Goal: Use online tool/utility: Utilize a website feature to perform a specific function

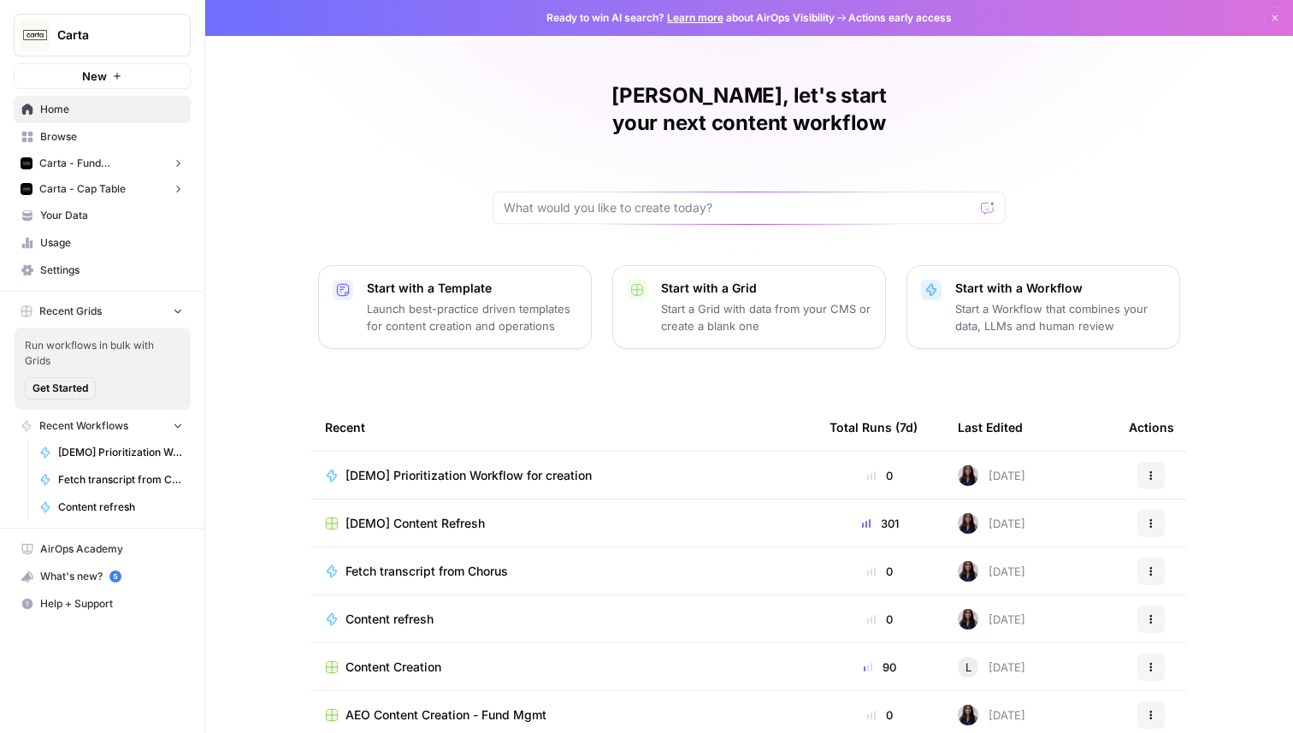
click at [139, 41] on span "Carta" at bounding box center [108, 35] width 103 height 17
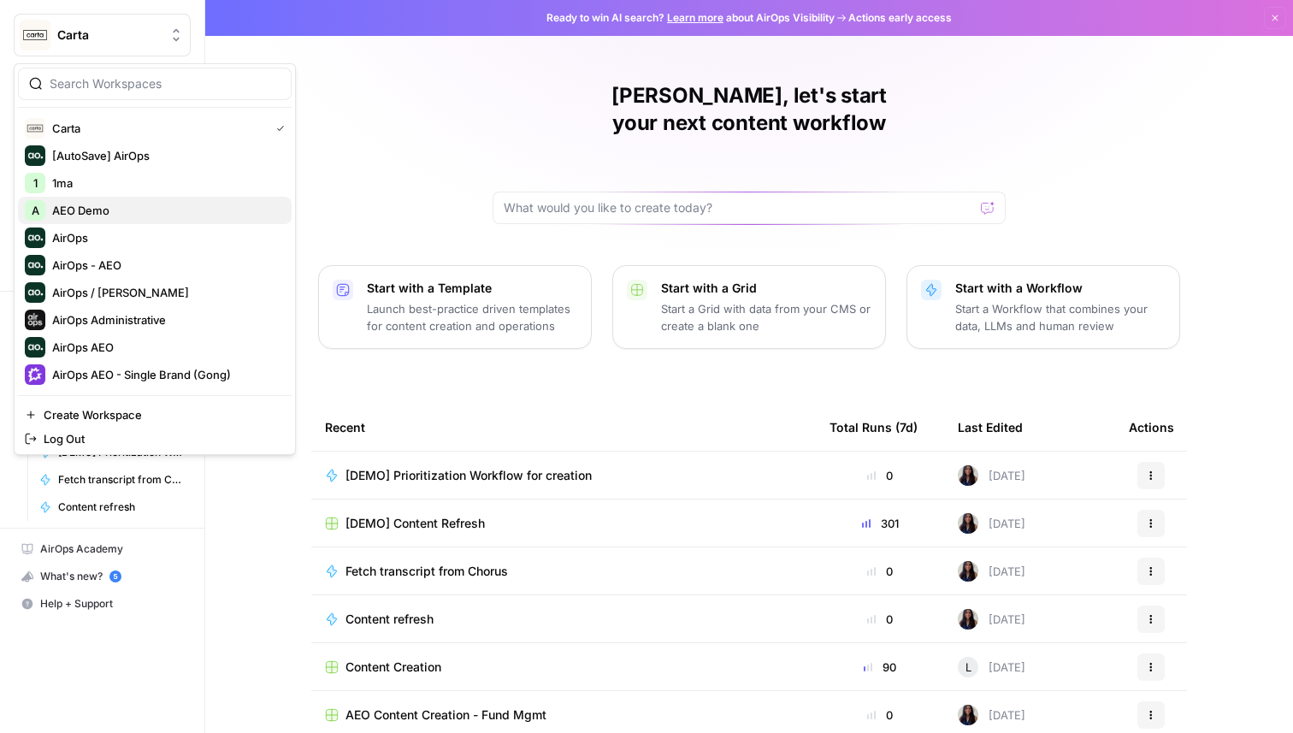
click button "A AEO Demo" at bounding box center [155, 210] width 274 height 27
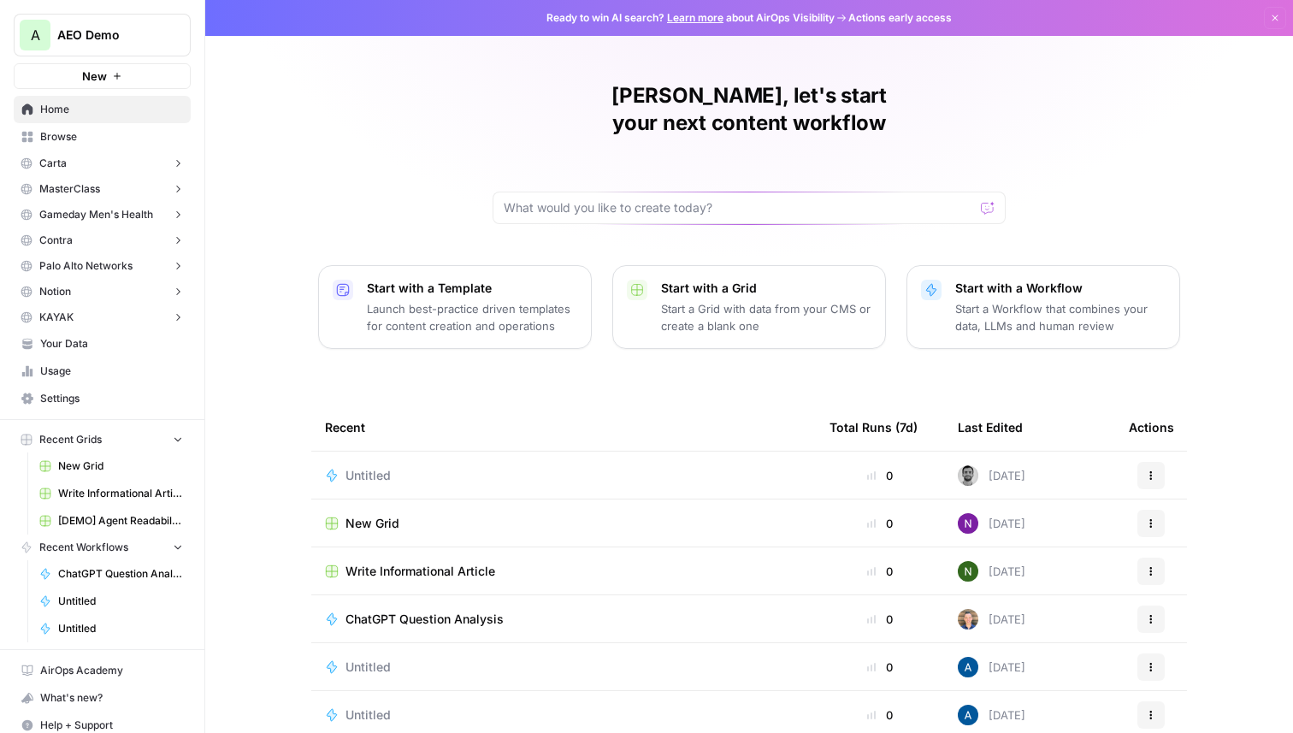
click at [120, 80] on icon "button" at bounding box center [117, 76] width 10 height 10
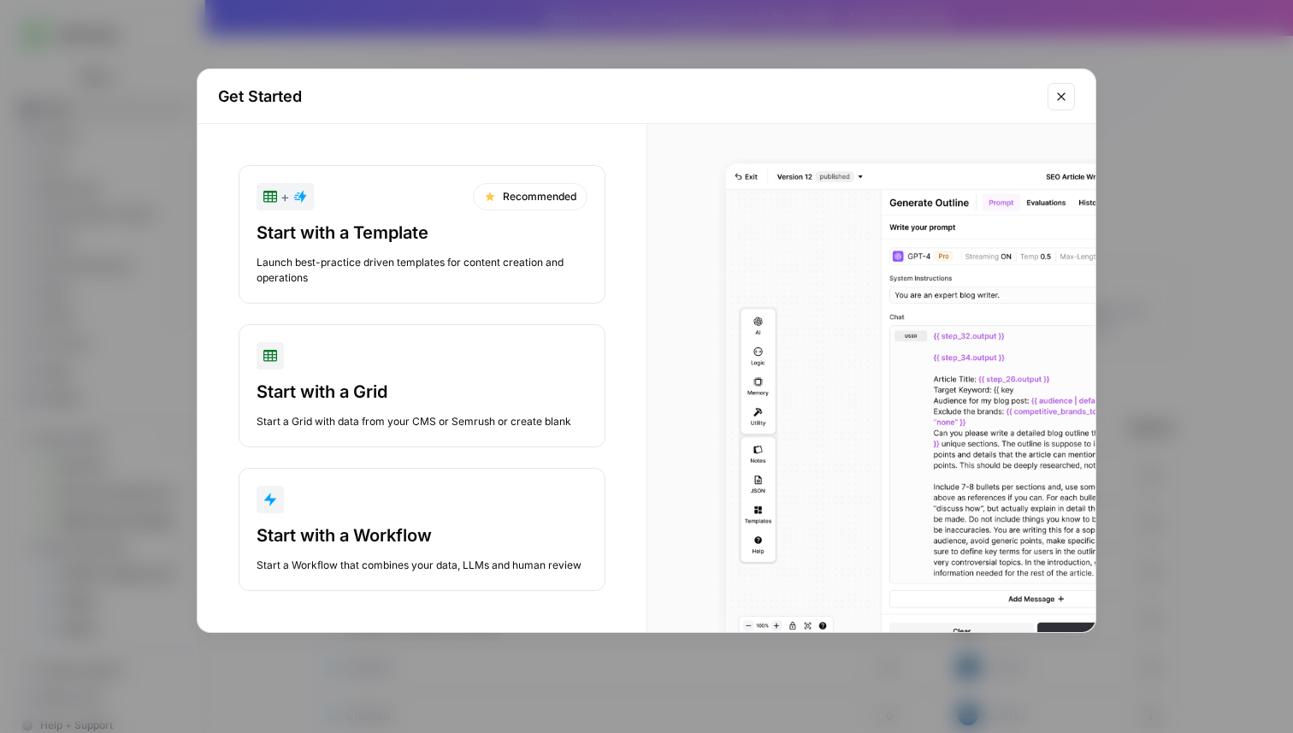
click at [401, 487] on div "button" at bounding box center [421, 499] width 331 height 27
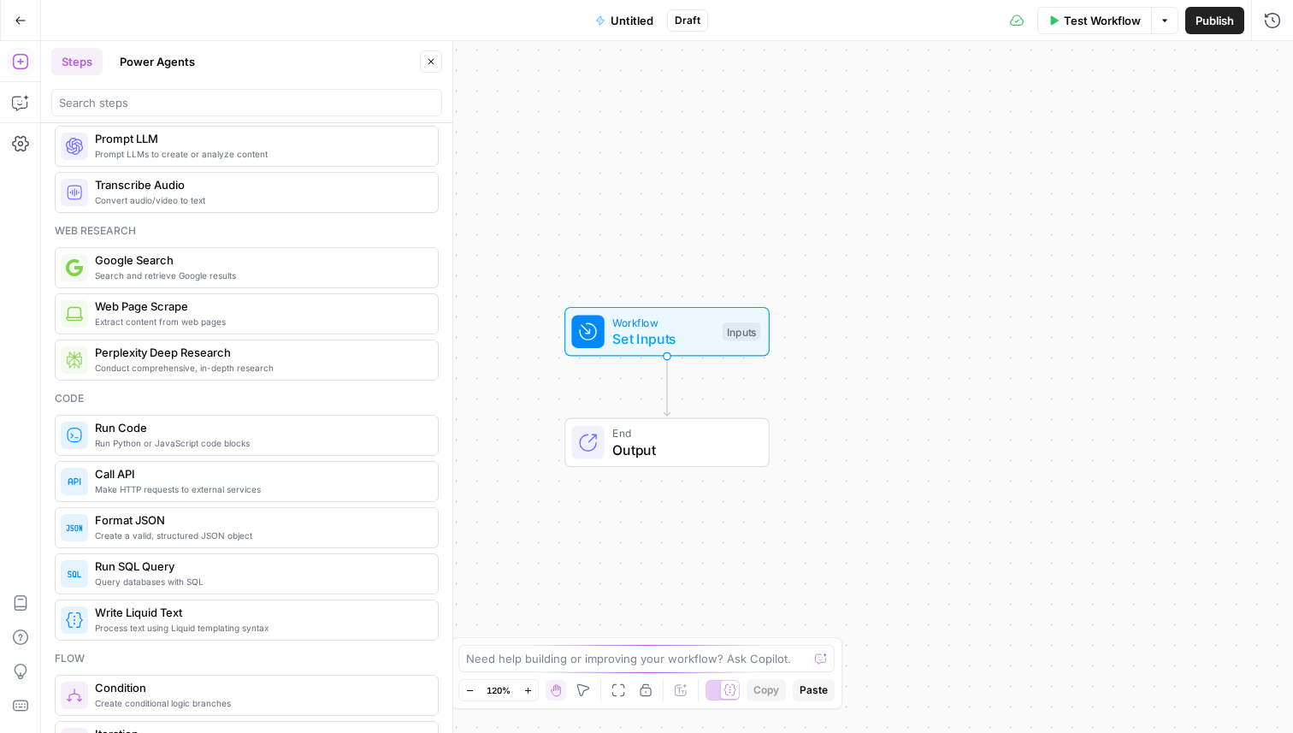
scroll to position [32, 0]
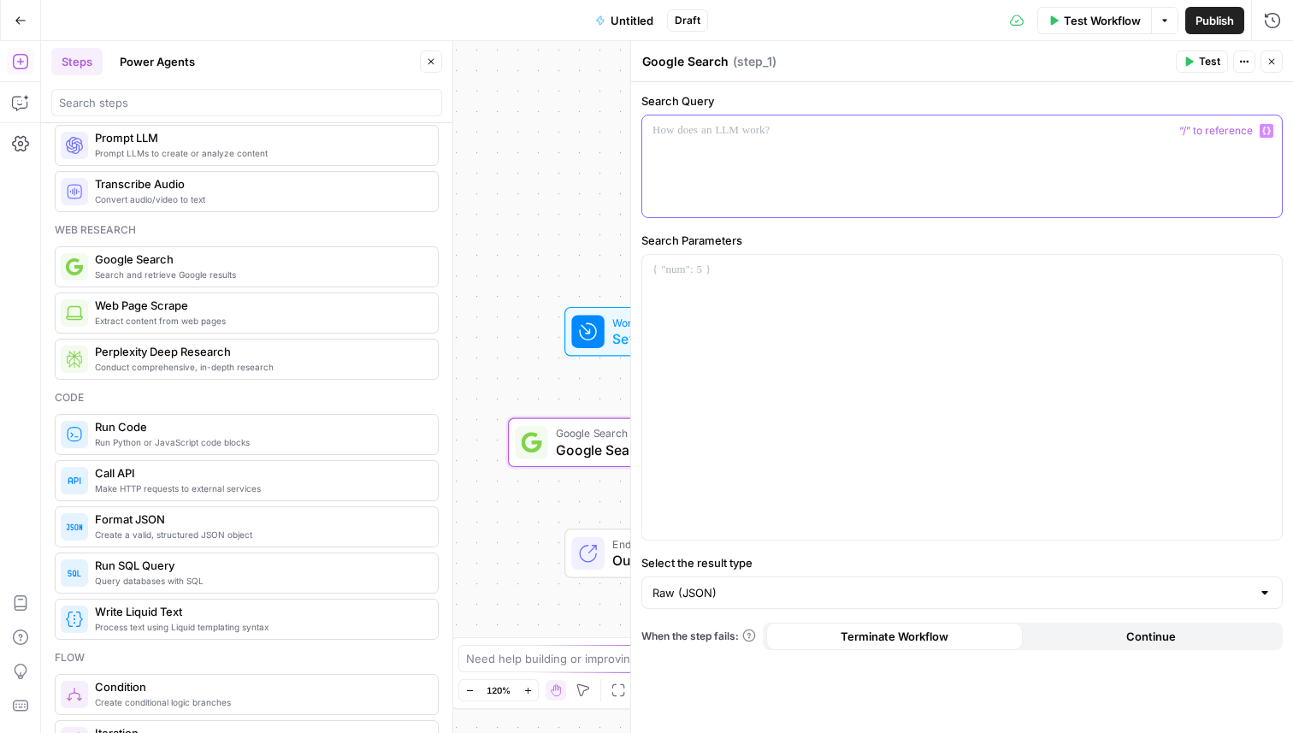
click at [792, 160] on div at bounding box center [962, 166] width 640 height 102
click at [823, 347] on div at bounding box center [962, 397] width 640 height 285
click at [808, 187] on div at bounding box center [962, 166] width 640 height 102
click at [1194, 56] on button "Test" at bounding box center [1202, 61] width 52 height 22
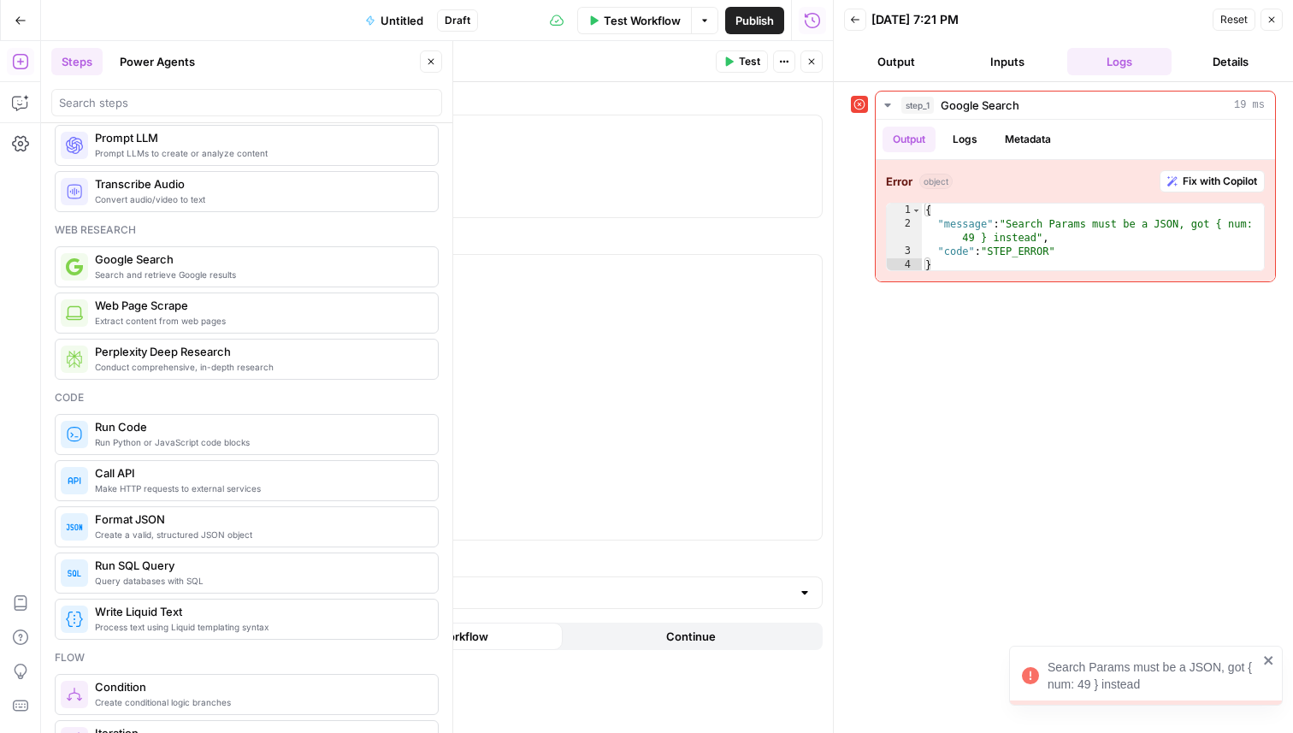
click at [1271, 659] on icon "close" at bounding box center [1269, 660] width 12 height 14
click at [202, 272] on p "**********" at bounding box center [501, 270] width 619 height 17
click at [753, 54] on span "Test" at bounding box center [749, 61] width 21 height 15
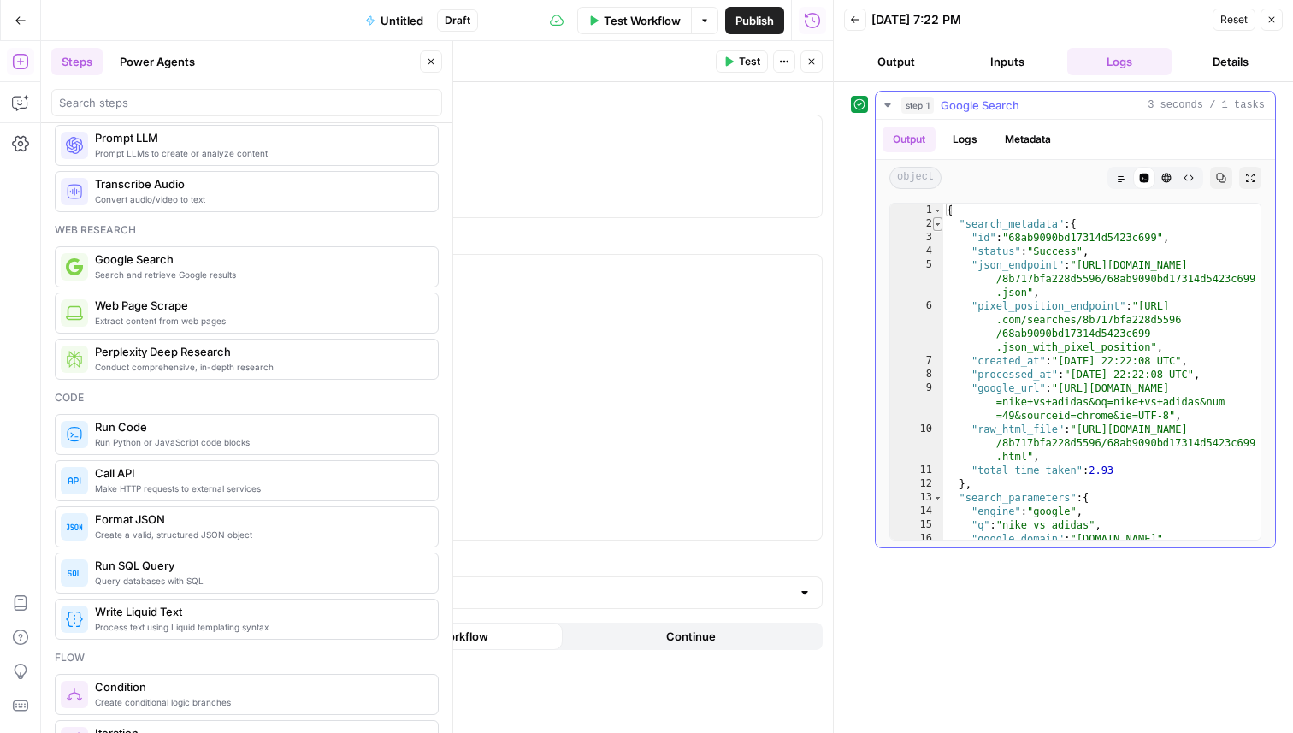
click at [935, 223] on span "Toggle code folding, rows 2 through 12" at bounding box center [937, 224] width 9 height 14
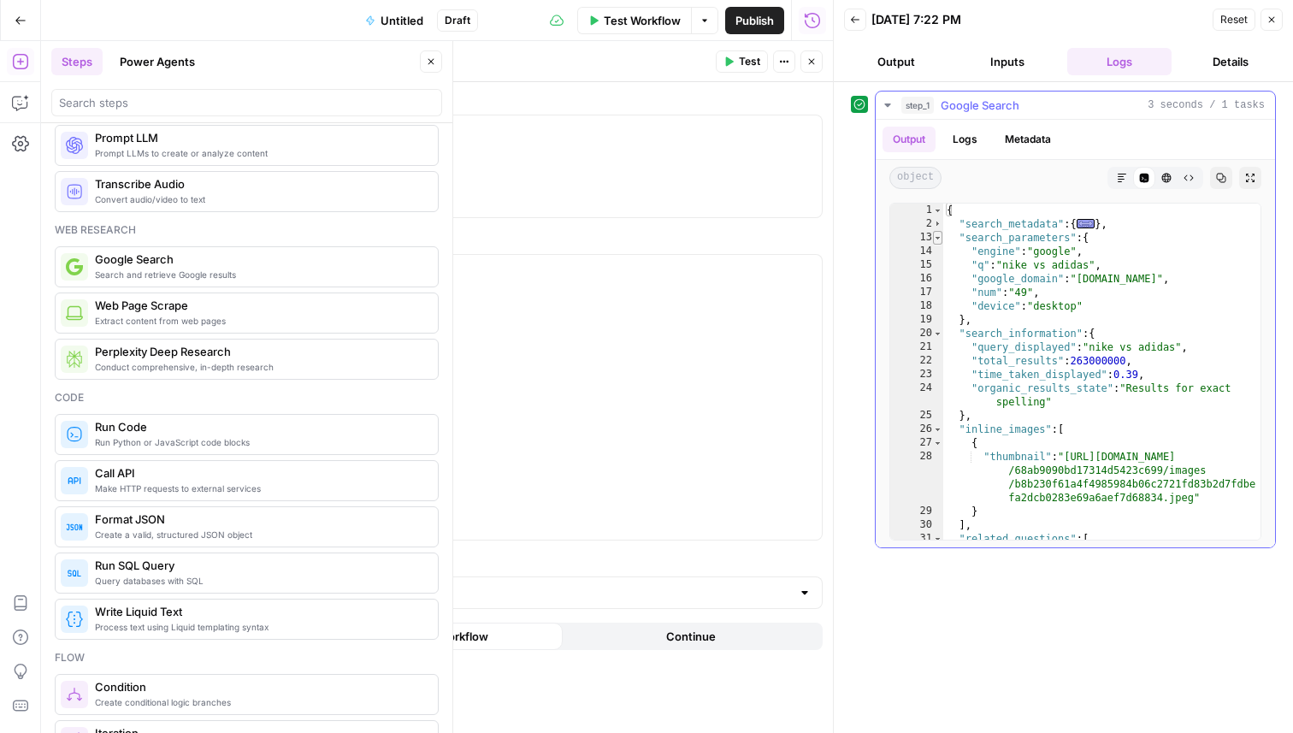
click at [940, 240] on span "Toggle code folding, rows 13 through 19" at bounding box center [937, 238] width 9 height 14
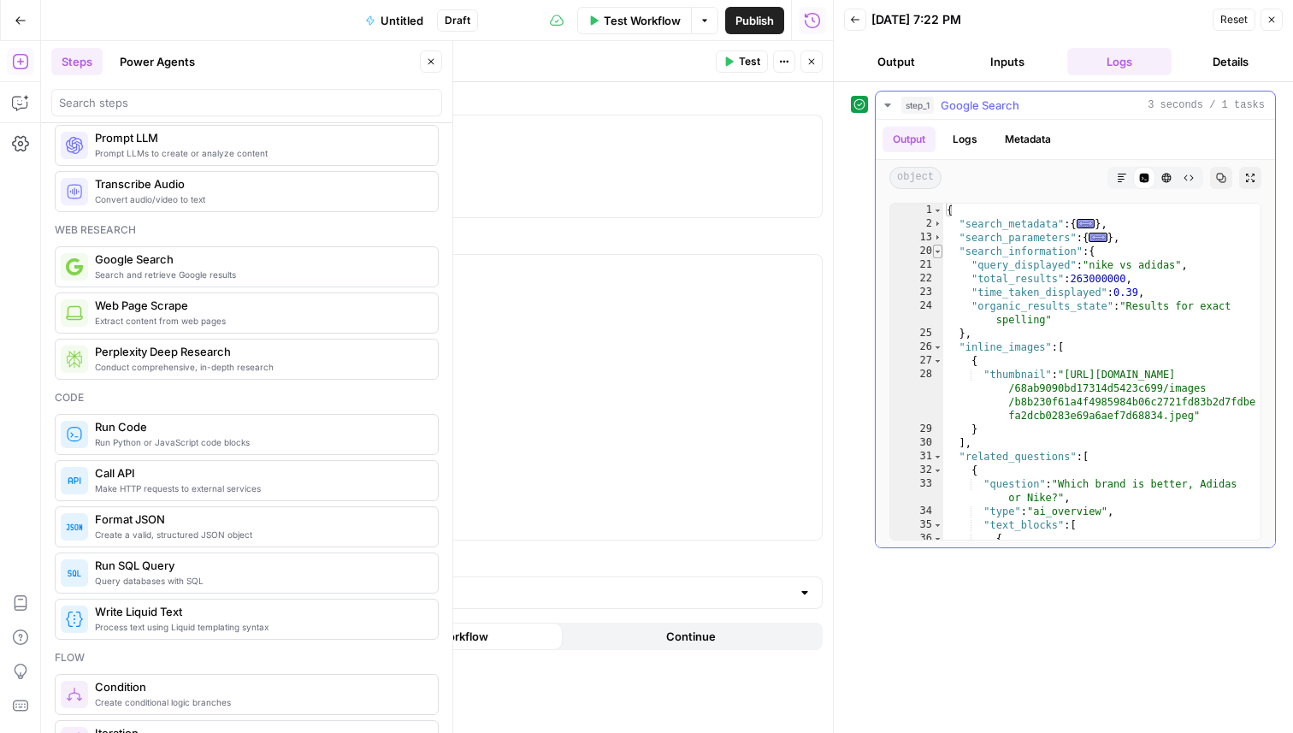
click at [938, 251] on span "Toggle code folding, rows 20 through 25" at bounding box center [937, 252] width 9 height 14
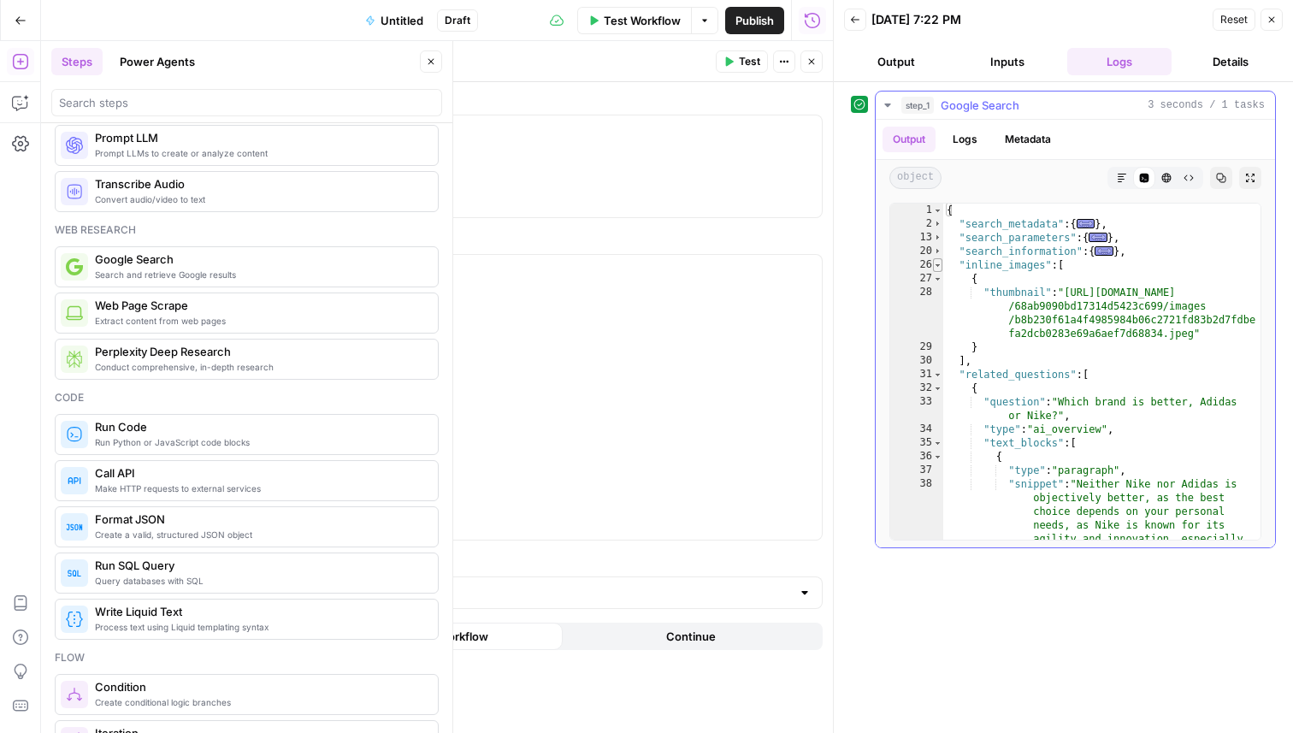
click at [938, 263] on span "Toggle code folding, rows 26 through 30" at bounding box center [937, 265] width 9 height 14
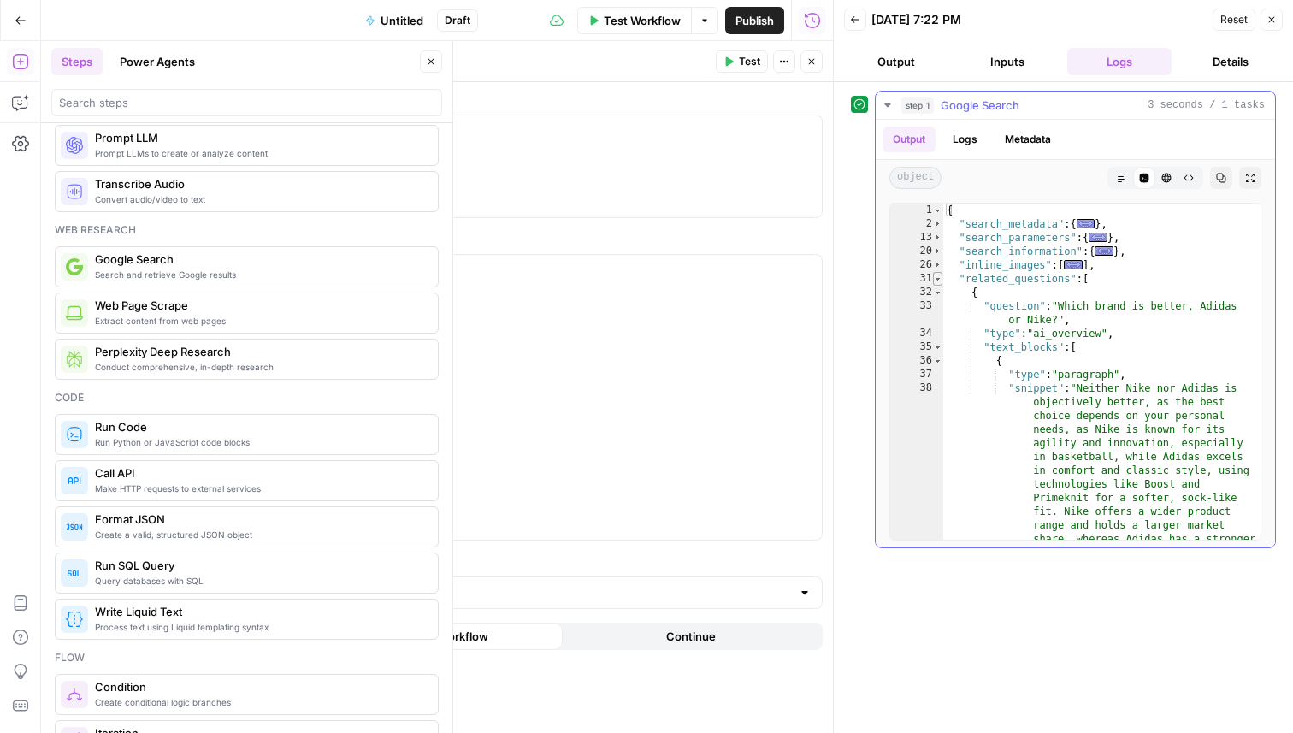
click at [939, 279] on span "Toggle code folding, rows 31 through 416" at bounding box center [937, 279] width 9 height 14
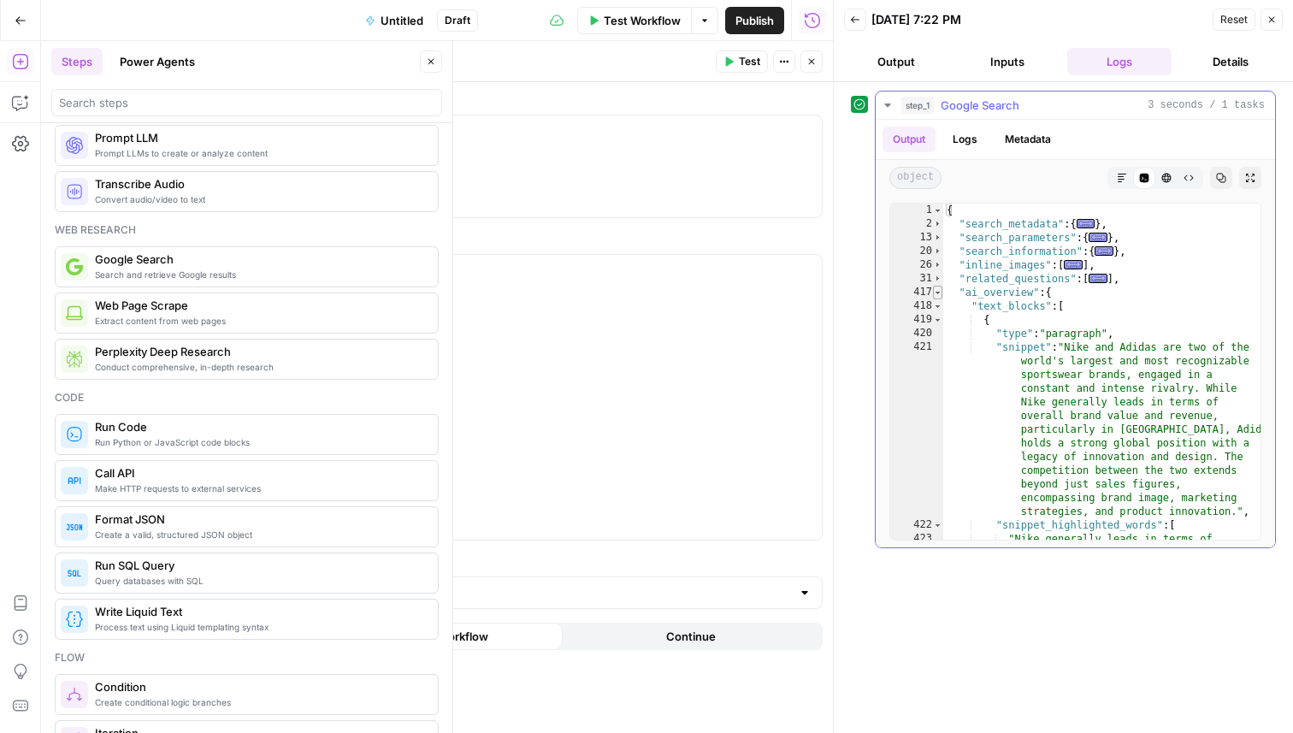
click at [935, 292] on span "Toggle code folding, rows 417 through 667" at bounding box center [937, 293] width 9 height 14
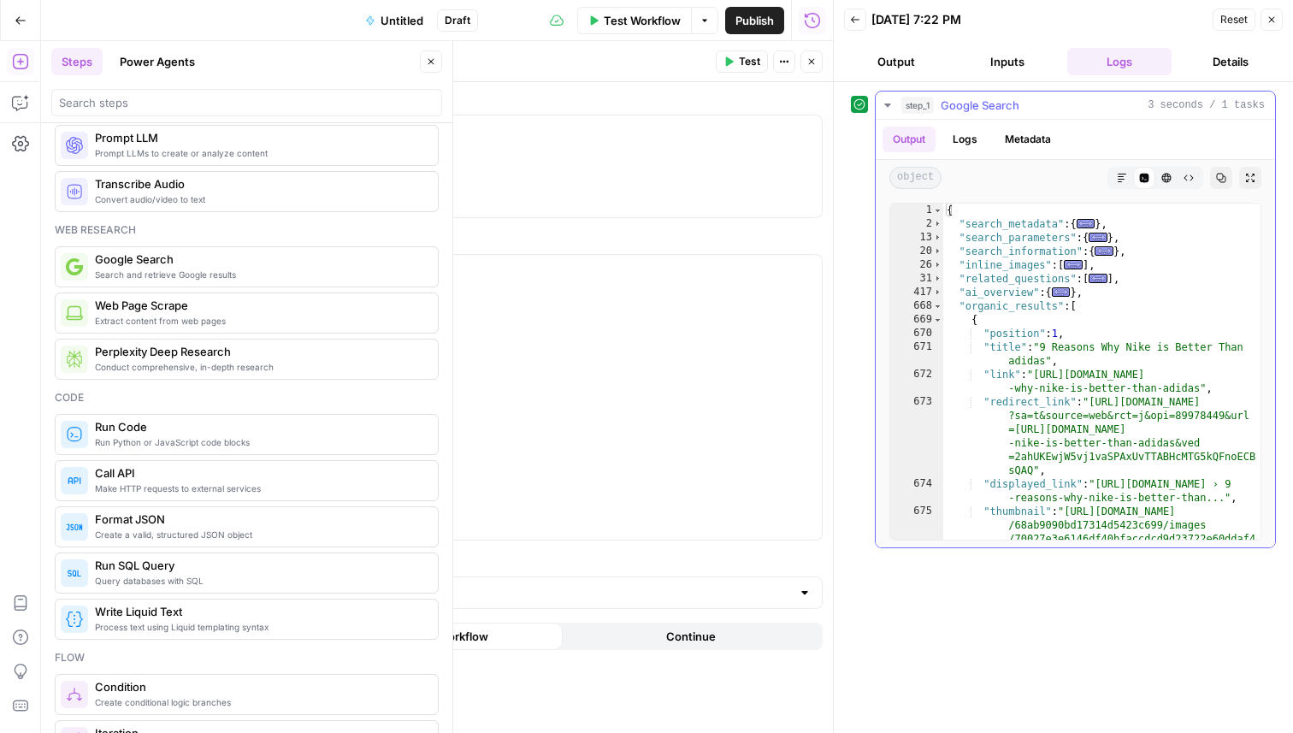
click at [1004, 310] on div "{ "search_metadata" : { ... } , "search_parameters" : { ... } , "search_informa…" at bounding box center [1101, 405] width 317 height 404
type textarea "**********"
click at [1004, 310] on div "{ "search_metadata" : { ... } , "search_parameters" : { ... } , "search_informa…" at bounding box center [1101, 405] width 317 height 404
click at [1265, 27] on button "Close" at bounding box center [1271, 20] width 22 height 22
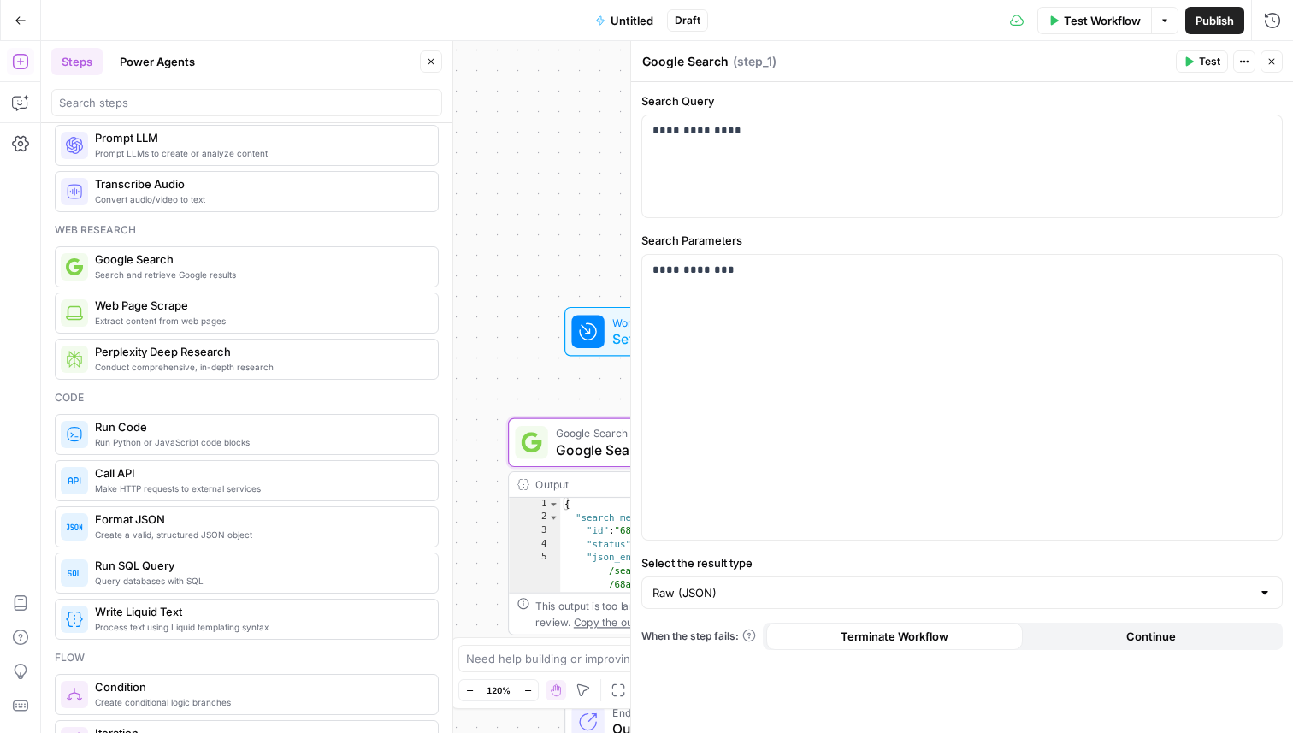
click at [1276, 68] on button "Close" at bounding box center [1271, 61] width 22 height 22
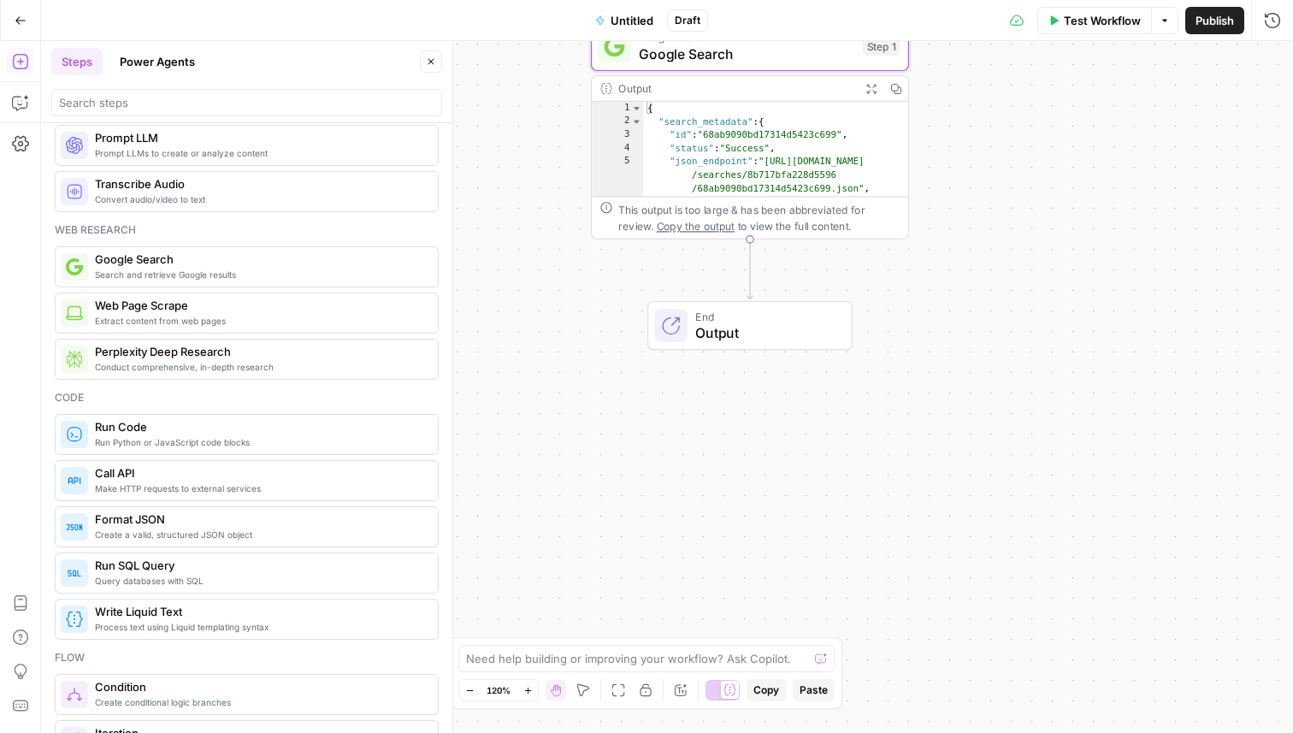
drag, startPoint x: 898, startPoint y: 463, endPoint x: 982, endPoint y: 62, distance: 408.8
click at [982, 62] on div "Workflow Set Inputs Inputs Google Search Google Search Step 1 Output Expand Out…" at bounding box center [667, 387] width 1252 height 692
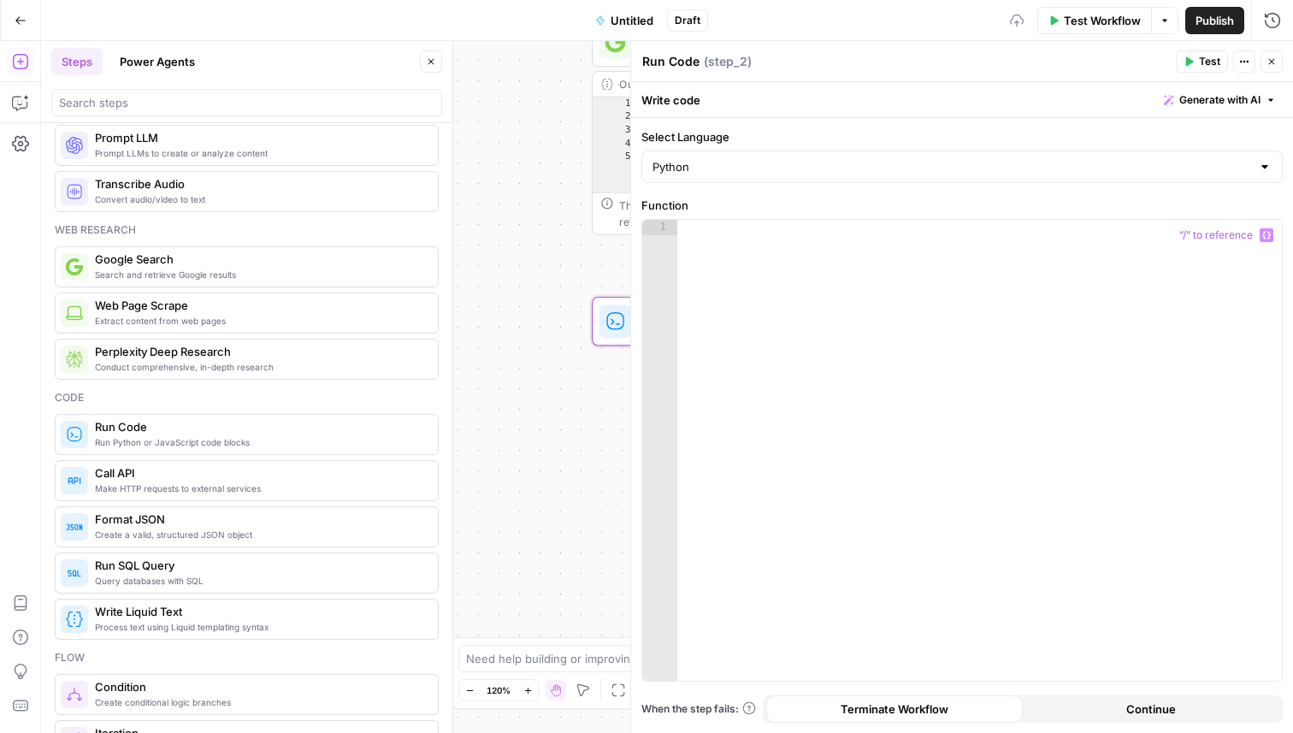
click at [886, 298] on div at bounding box center [979, 466] width 604 height 492
click at [1266, 240] on button "Variables Menu" at bounding box center [1266, 235] width 14 height 14
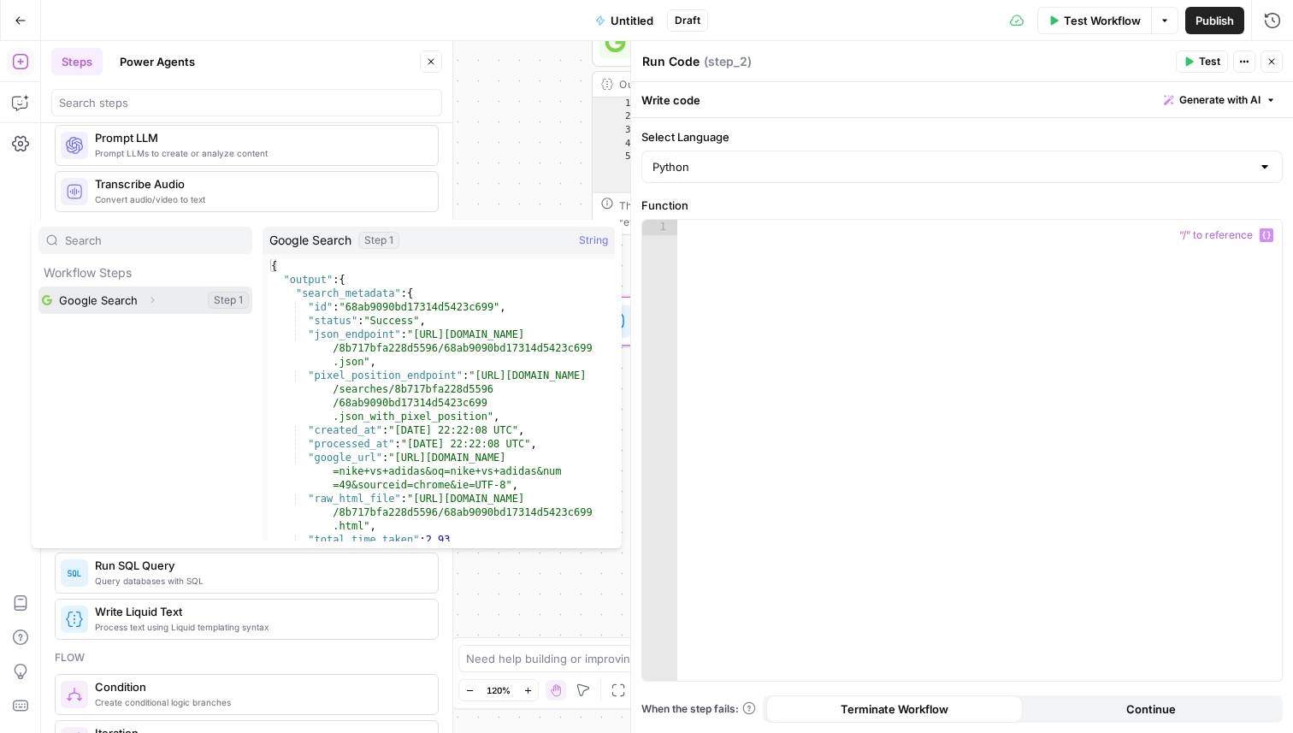
click at [178, 296] on button "Select variable Google Search" at bounding box center [145, 299] width 214 height 27
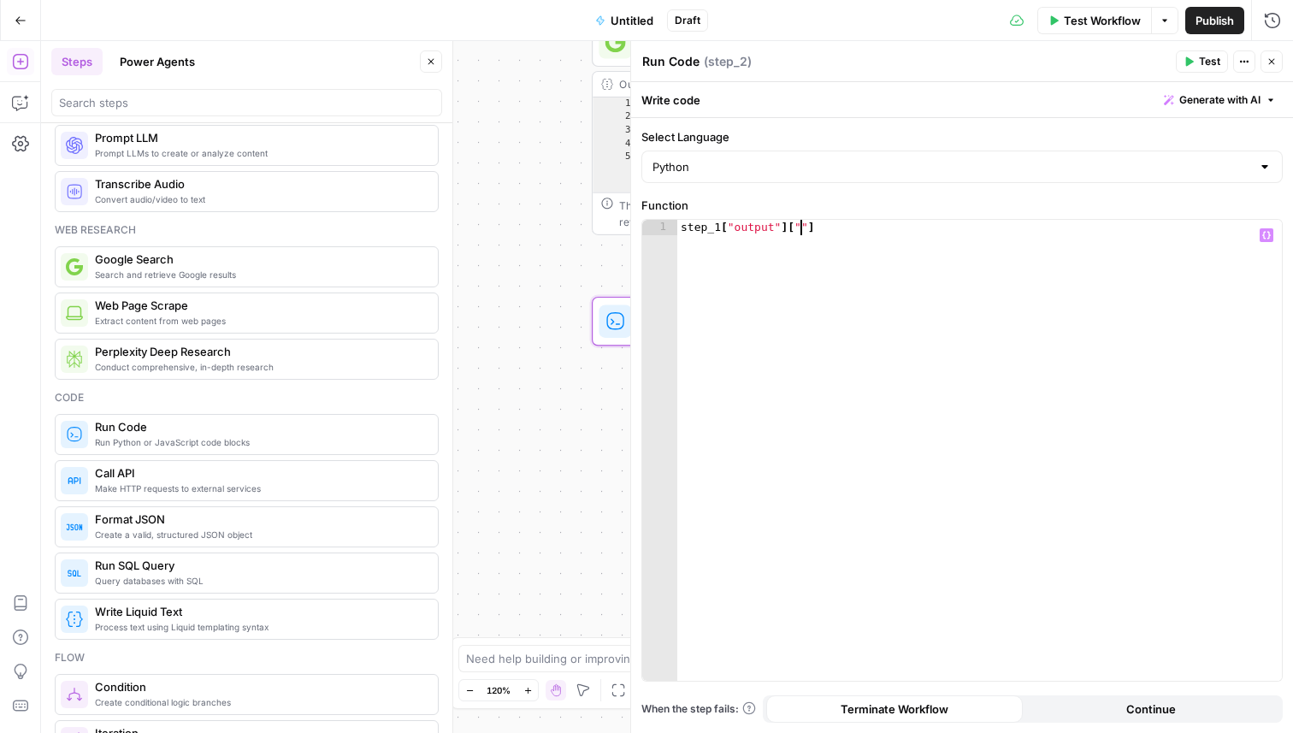
scroll to position [0, 9]
paste textarea "**********"
click at [966, 228] on div "step_1 [ "output" ] [ "organic_results" ]" at bounding box center [979, 466] width 604 height 492
click at [944, 227] on div "step_1 [ "output" ] [ "organic_results" ] . length" at bounding box center [979, 466] width 604 height 492
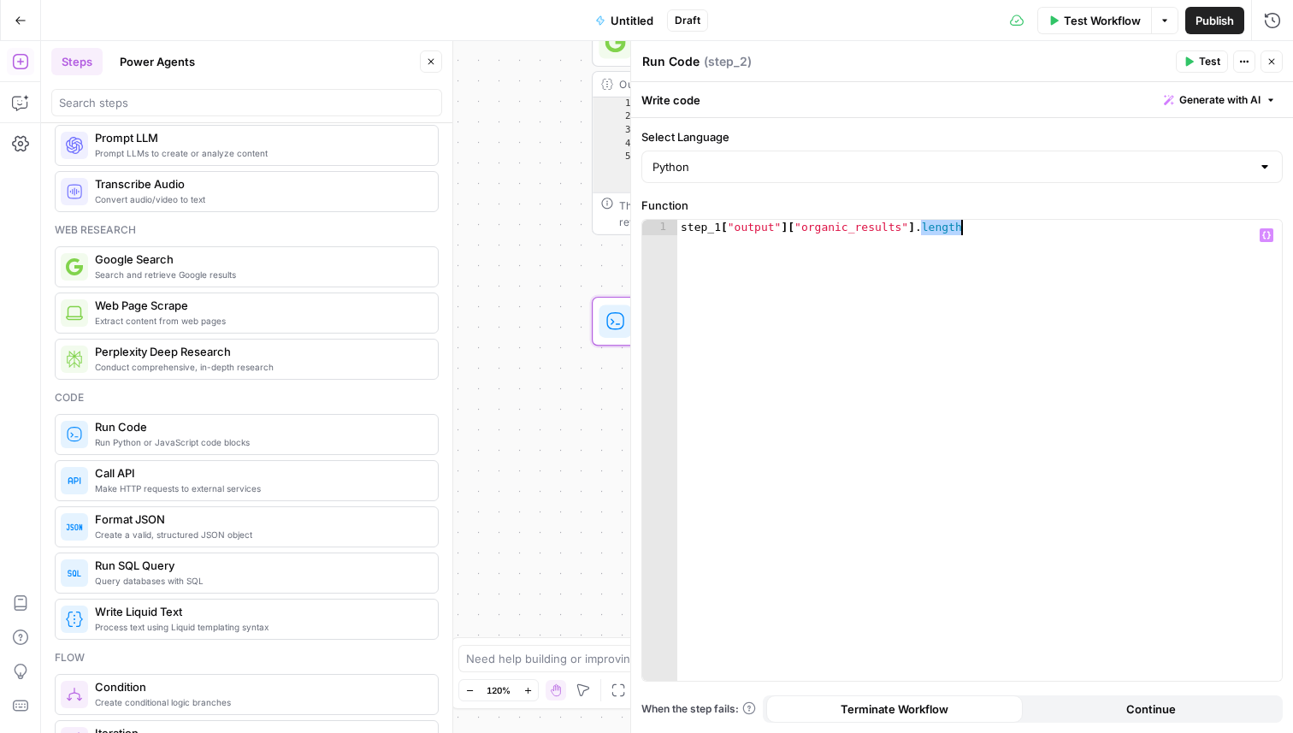
click at [944, 227] on div "step_1 [ "output" ] [ "organic_results" ] . length" at bounding box center [979, 466] width 604 height 492
click at [1202, 63] on span "Test" at bounding box center [1209, 61] width 21 height 15
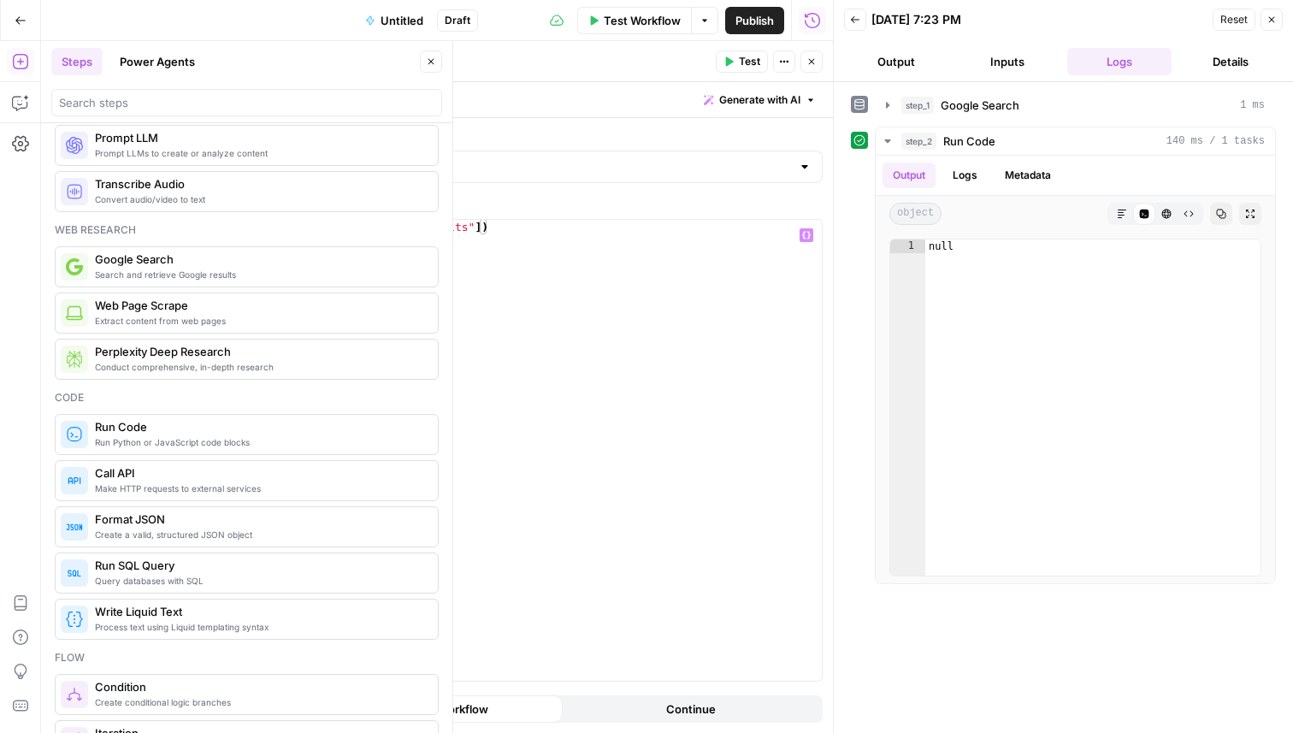
click at [220, 232] on div "len ( step_1 [ "output" ] [ "organic_results" ])" at bounding box center [519, 466] width 604 height 492
type textarea "**********"
click at [746, 70] on button "Test" at bounding box center [742, 61] width 52 height 22
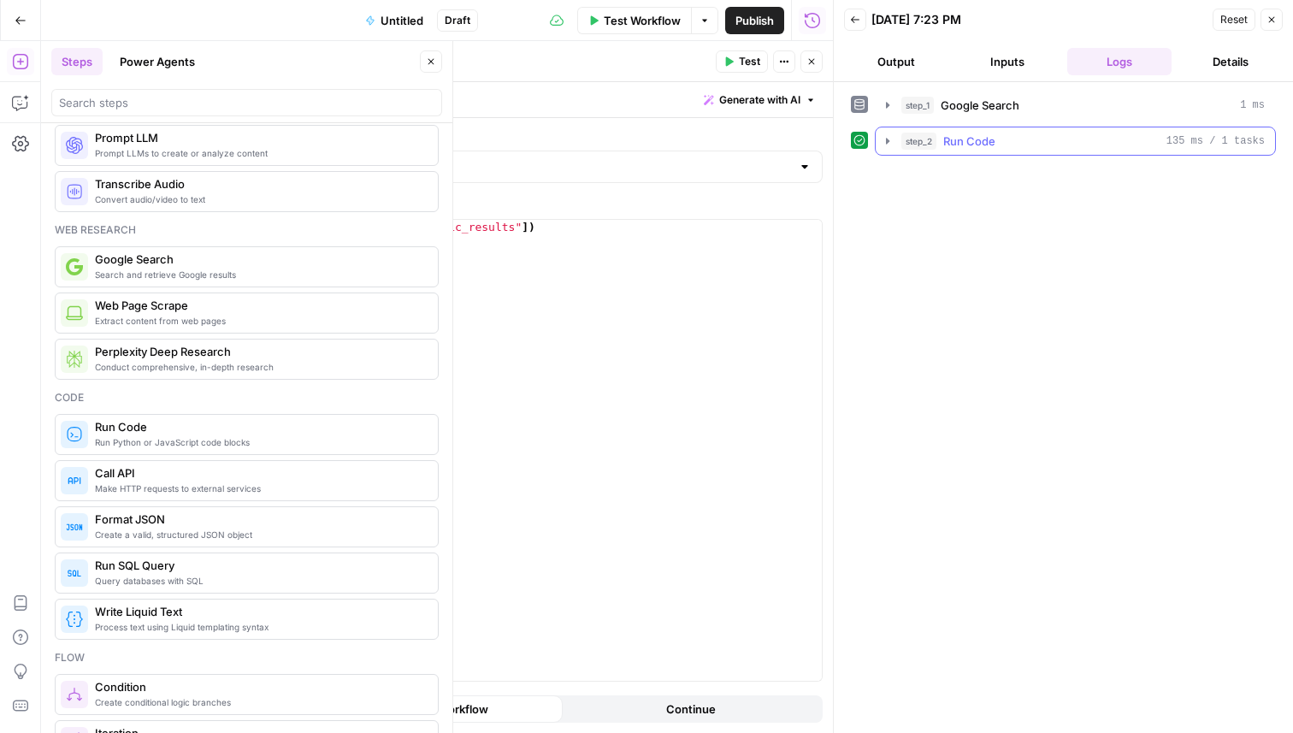
click at [886, 139] on icon "button" at bounding box center [887, 141] width 3 height 6
click at [811, 64] on icon "button" at bounding box center [811, 61] width 10 height 10
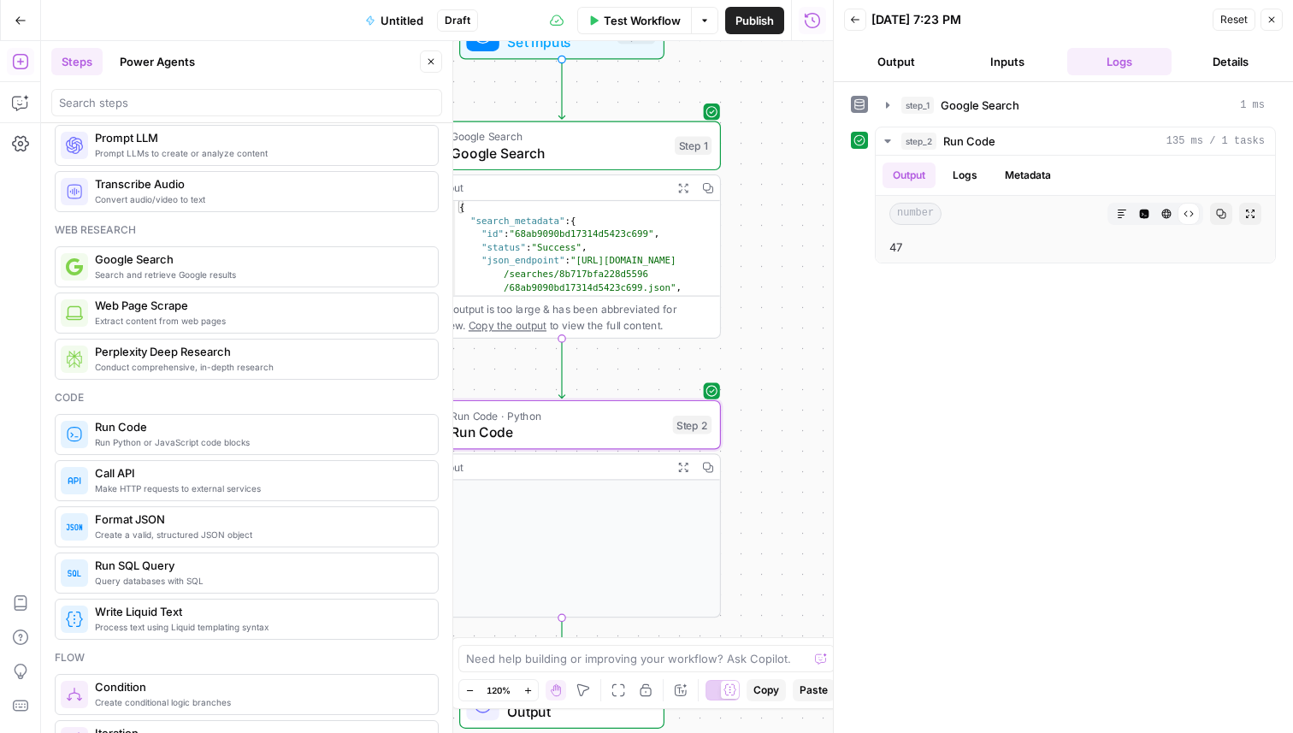
drag, startPoint x: 597, startPoint y: 284, endPoint x: 353, endPoint y: 439, distance: 288.7
click at [353, 439] on body "A AEO Demo New Home Browse Carta Insights Opportunities MasterClass Insights Op…" at bounding box center [646, 366] width 1293 height 733
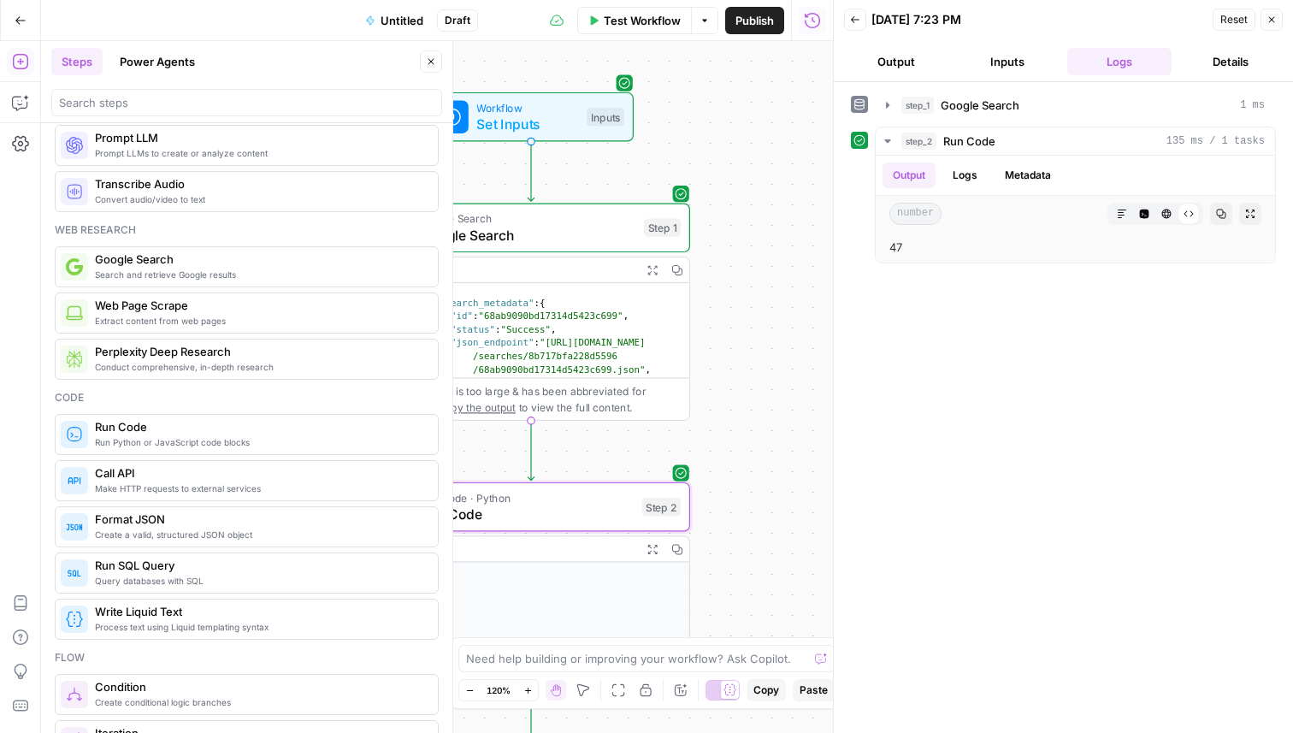
drag, startPoint x: 748, startPoint y: 340, endPoint x: 777, endPoint y: 378, distance: 47.5
click at [777, 378] on div "Workflow Set Inputs Inputs Google Search Google Search Step 1 Output Expand Out…" at bounding box center [437, 387] width 792 height 692
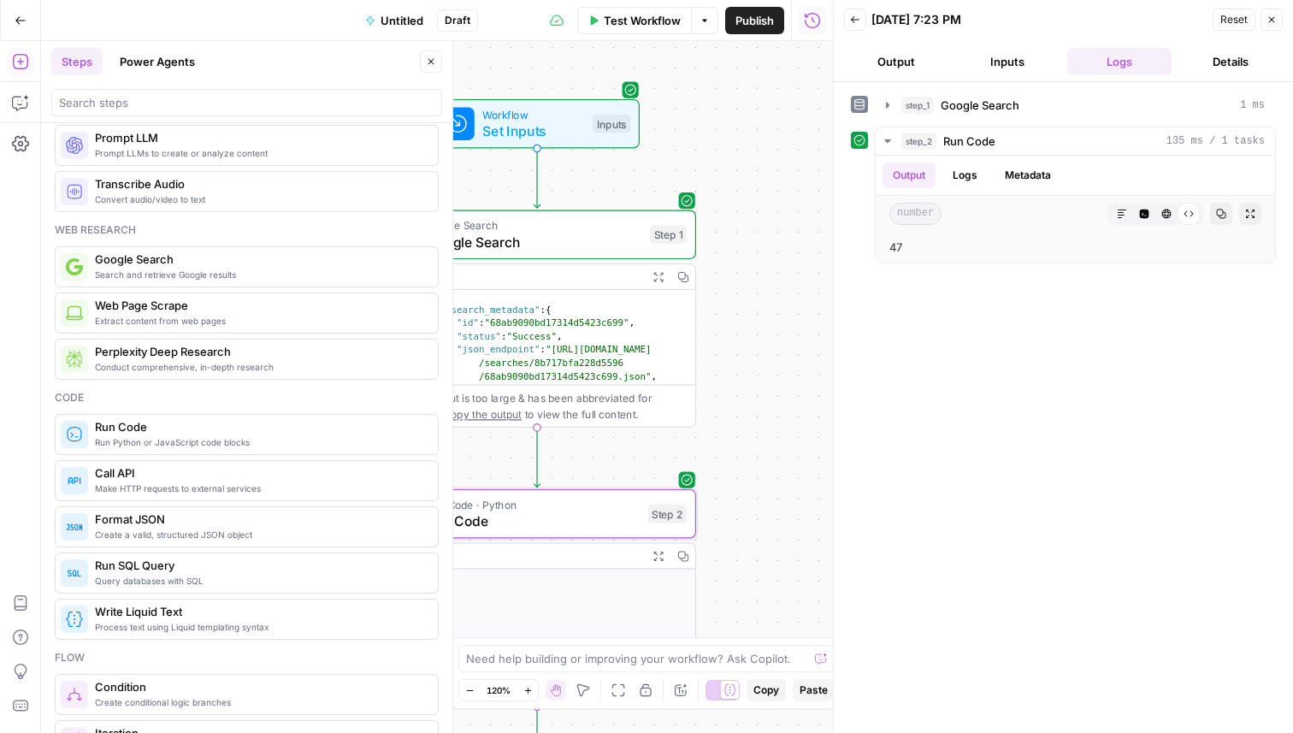
click at [548, 240] on span "Google Search" at bounding box center [533, 242] width 215 height 21
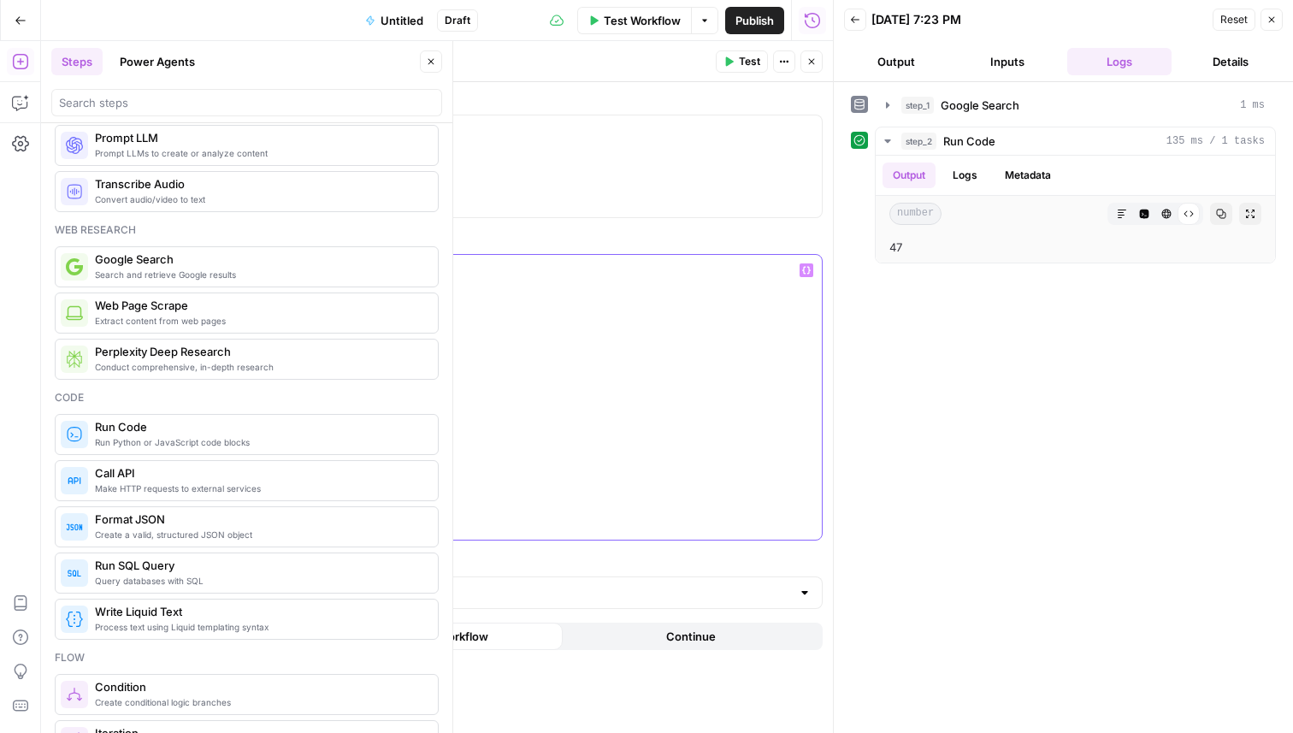
click at [254, 273] on p "**********" at bounding box center [501, 270] width 619 height 17
click at [746, 59] on span "Test" at bounding box center [749, 61] width 21 height 15
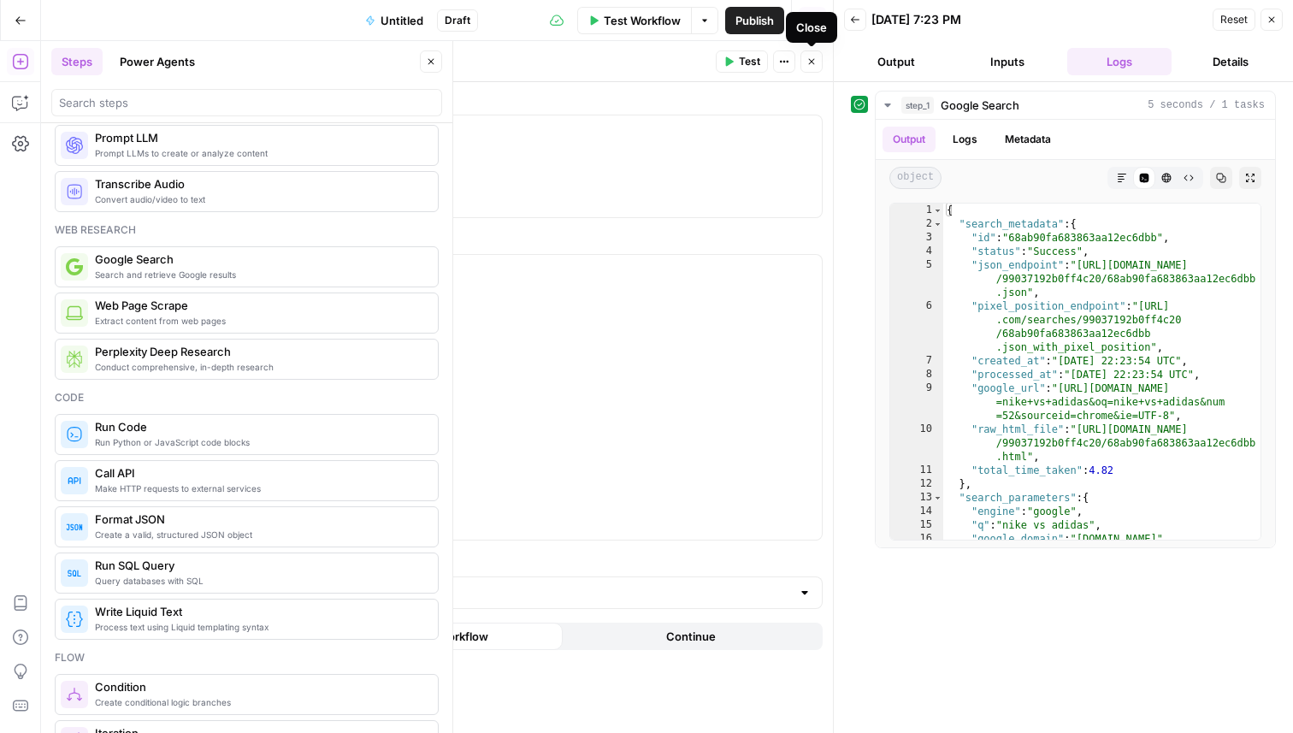
click at [811, 62] on icon "button" at bounding box center [811, 61] width 10 height 10
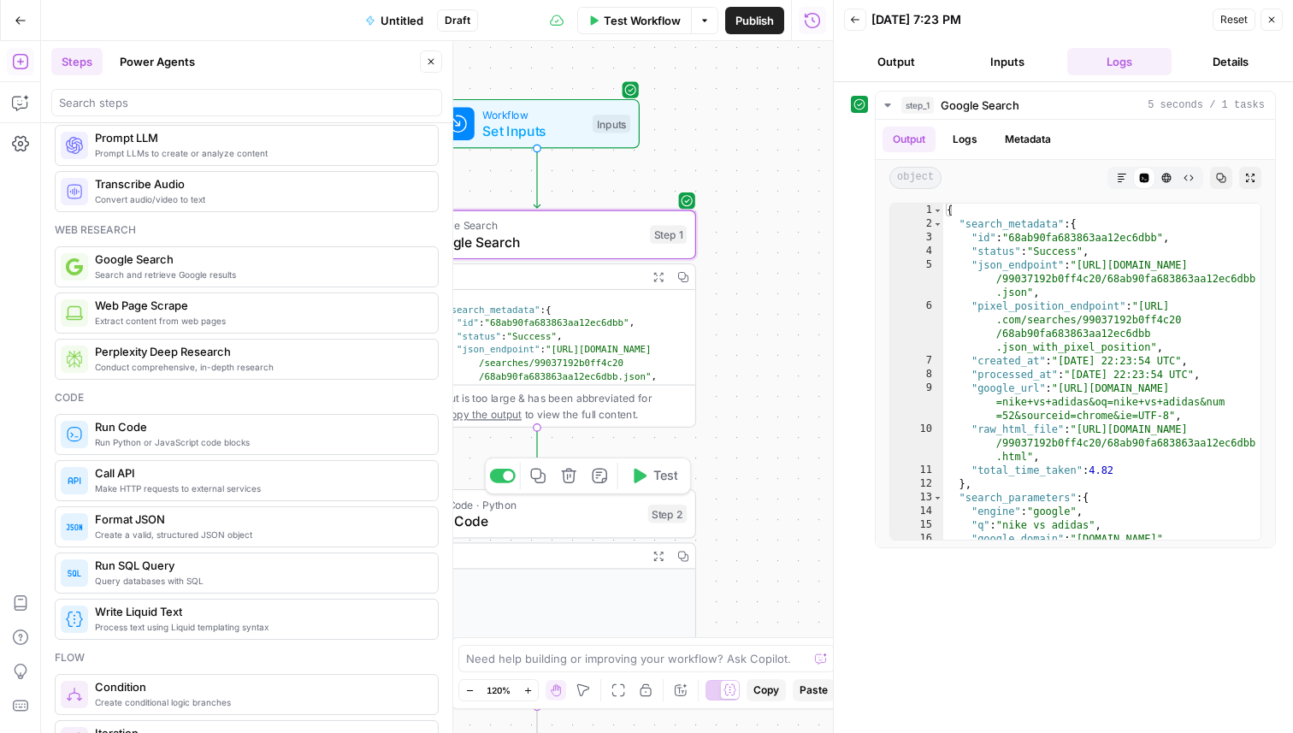
click at [637, 468] on icon "button" at bounding box center [638, 476] width 16 height 16
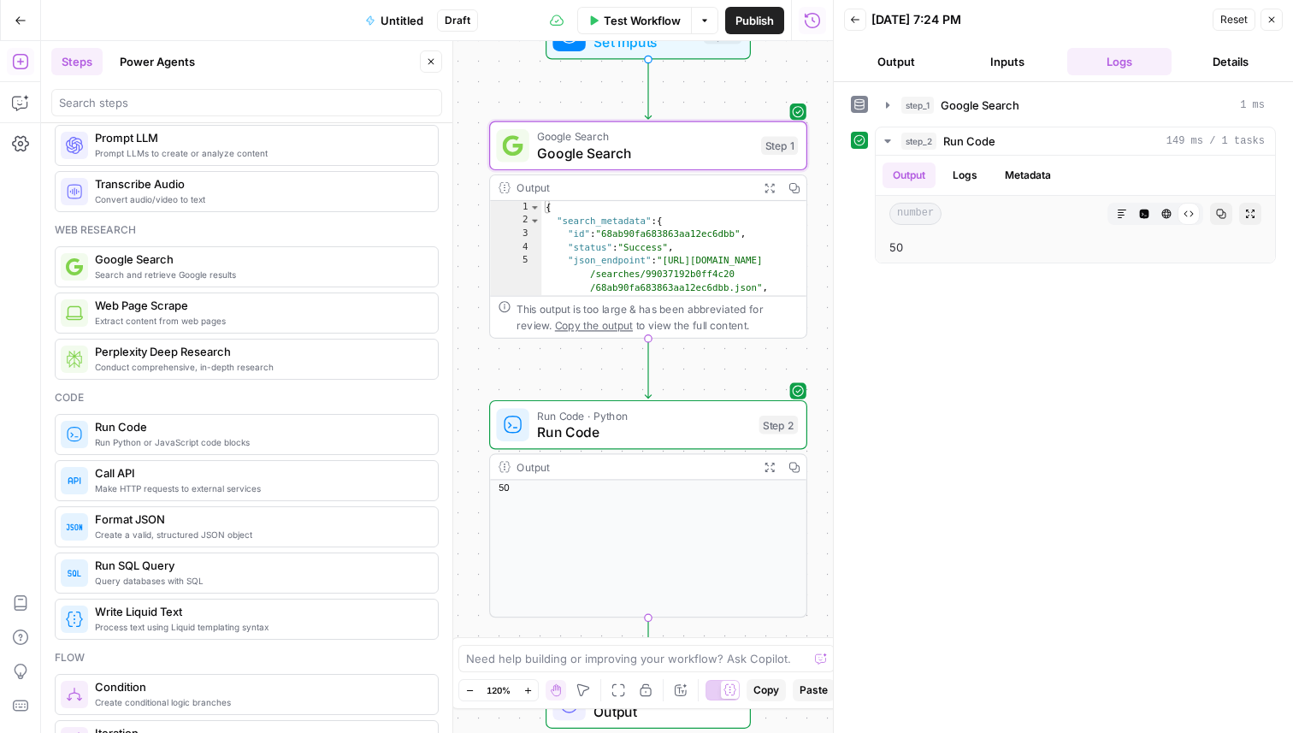
drag, startPoint x: 730, startPoint y: 416, endPoint x: 841, endPoint y: 327, distance: 142.3
click at [841, 327] on body "A AEO Demo New Home Browse Carta Insights Opportunities MasterClass Insights Op…" at bounding box center [646, 366] width 1293 height 733
